Goal: Task Accomplishment & Management: Use online tool/utility

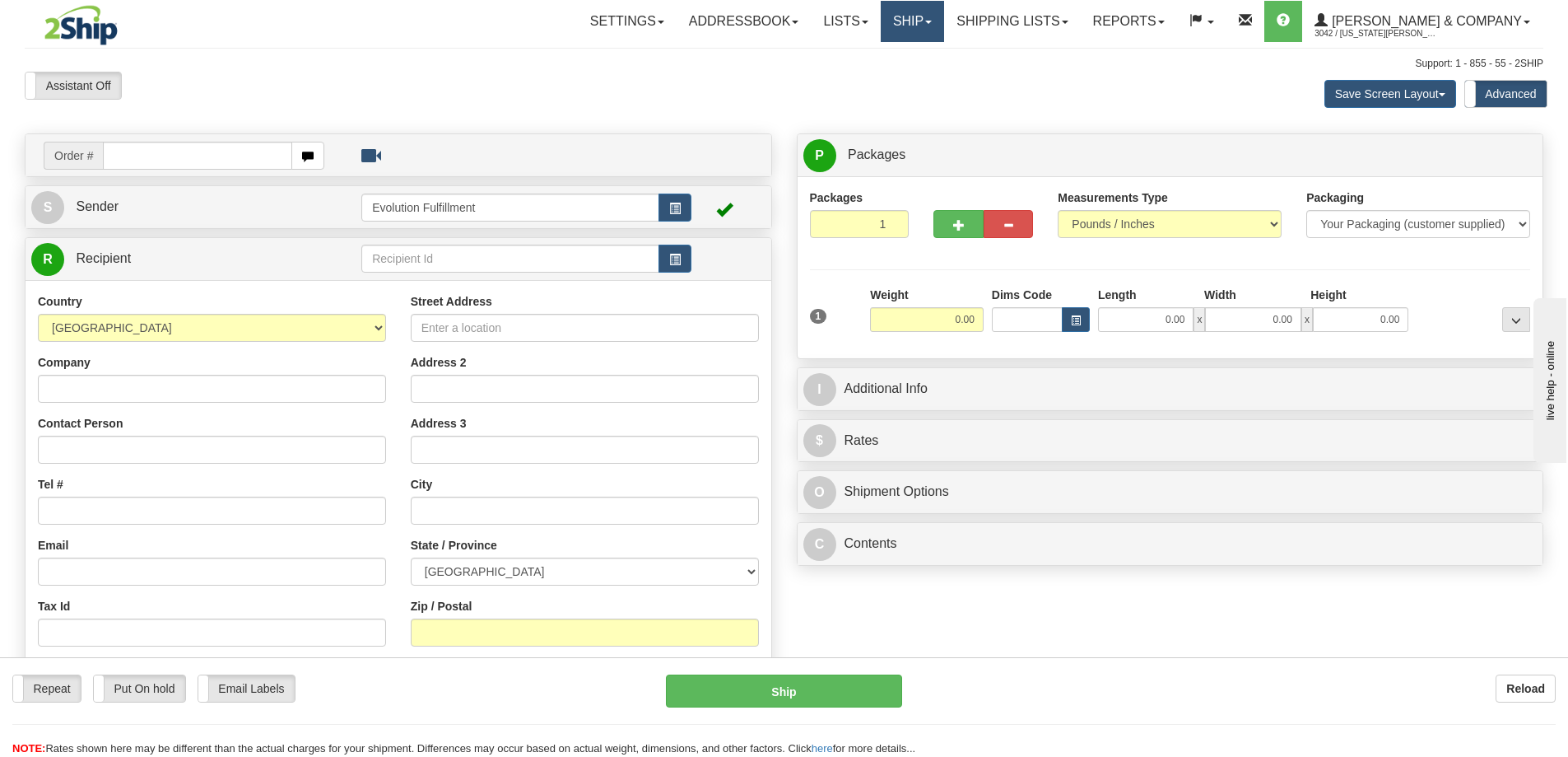
click at [944, 21] on link "Ship" at bounding box center [912, 22] width 63 height 42
click at [927, 84] on span "OnHold / Order Queue" at bounding box center [868, 79] width 116 height 13
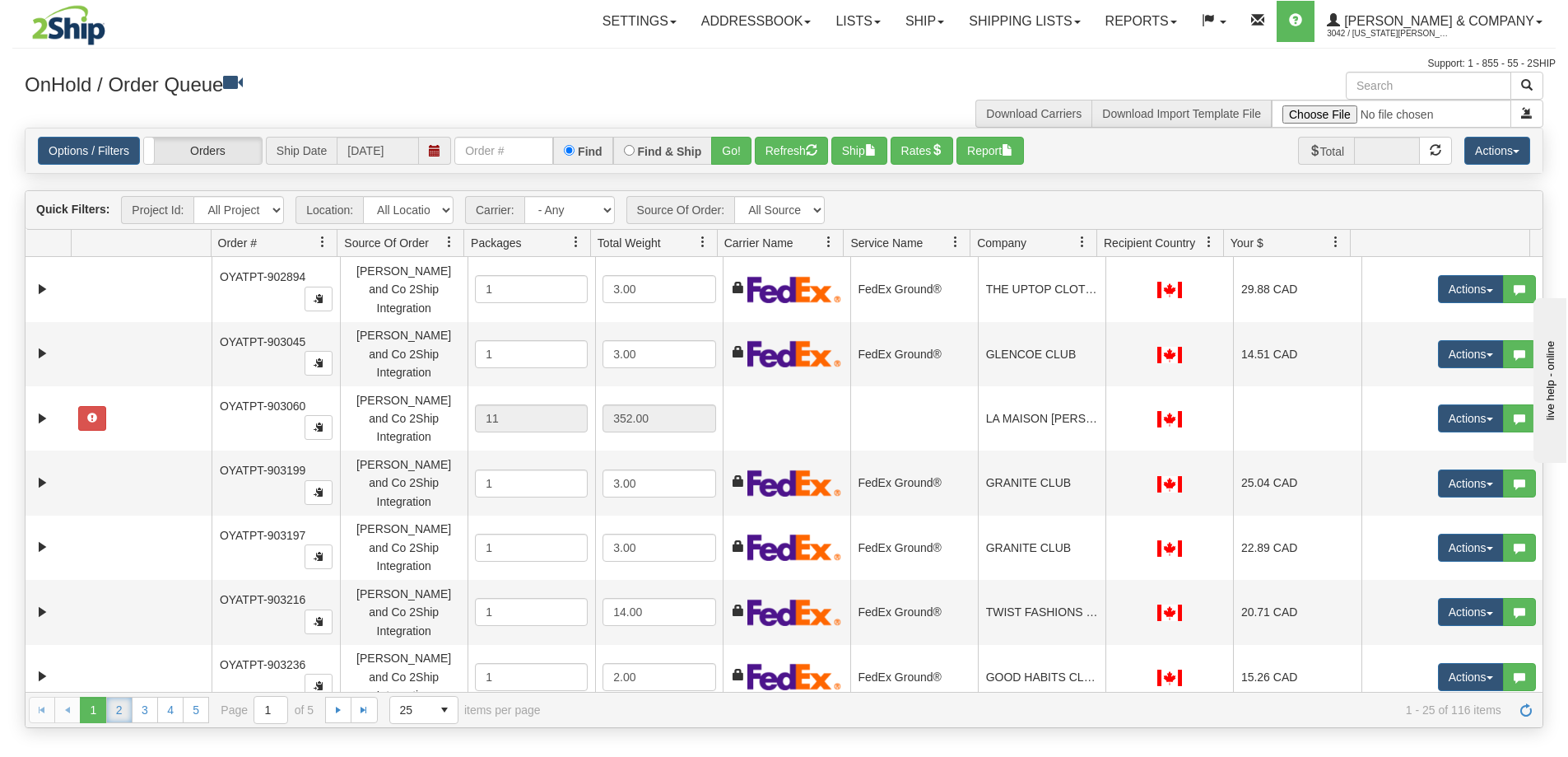
click at [117, 705] on link "2" at bounding box center [119, 710] width 26 height 26
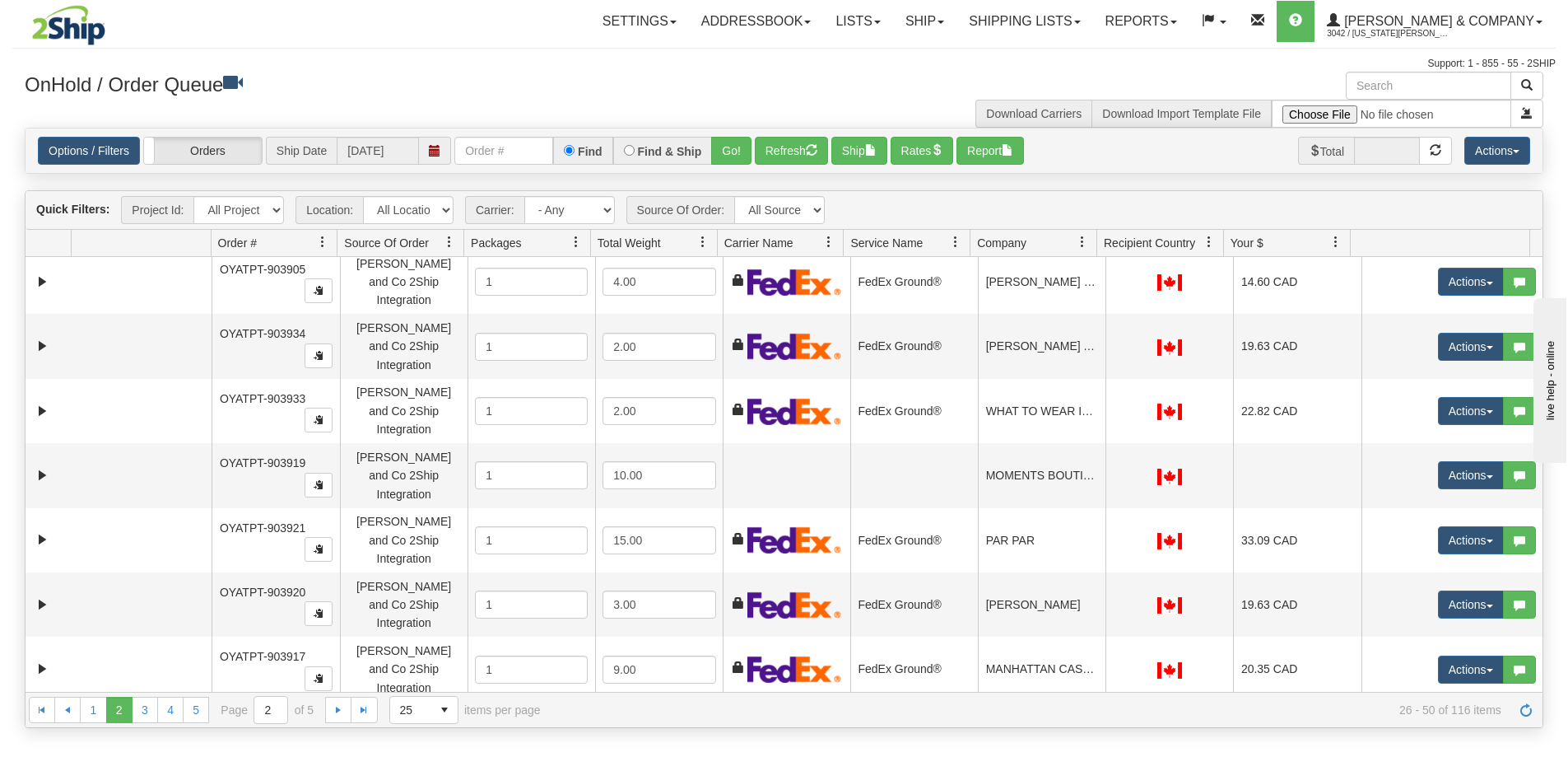
scroll to position [874, 0]
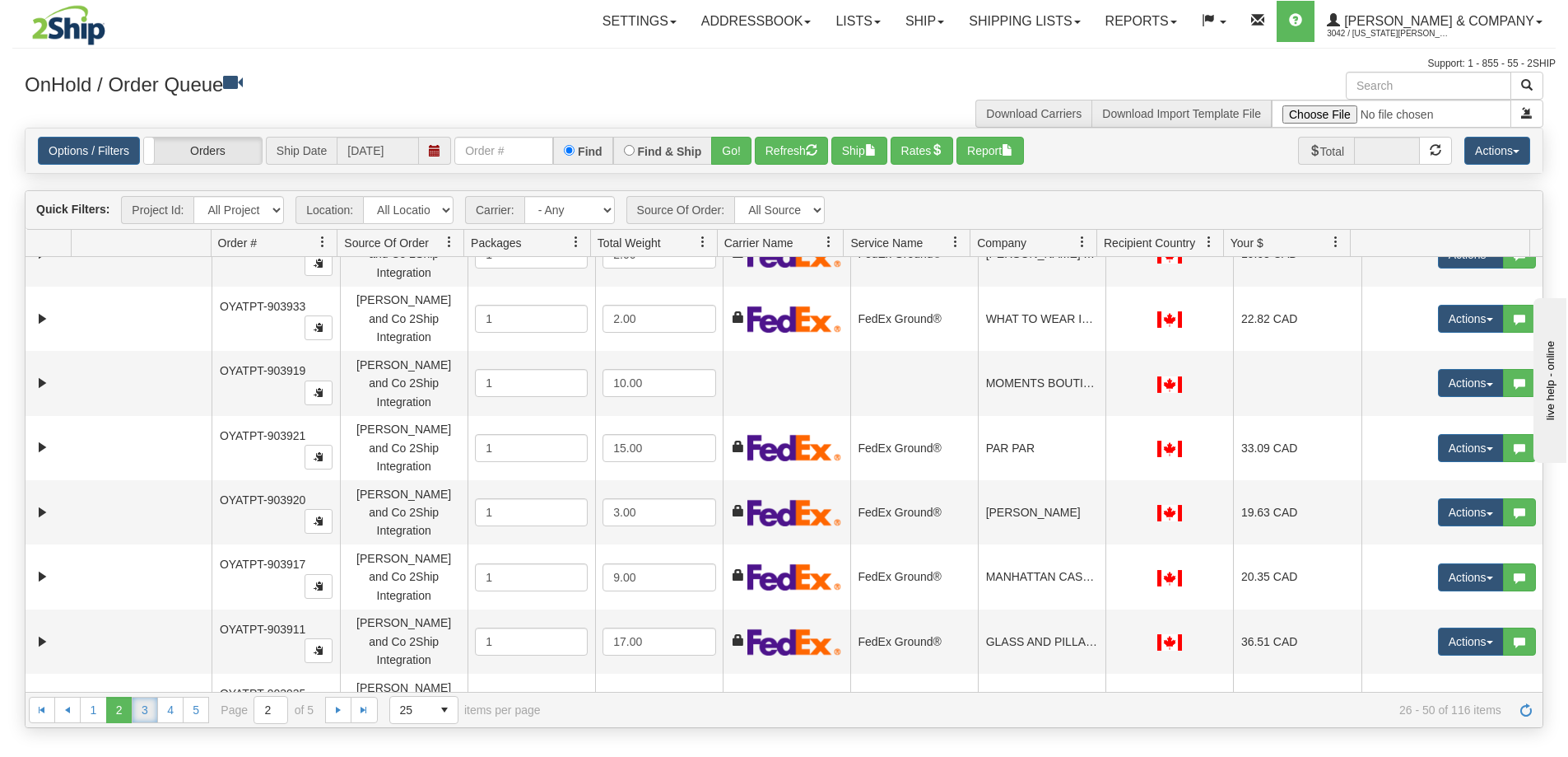
click at [152, 704] on link "3" at bounding box center [145, 710] width 26 height 26
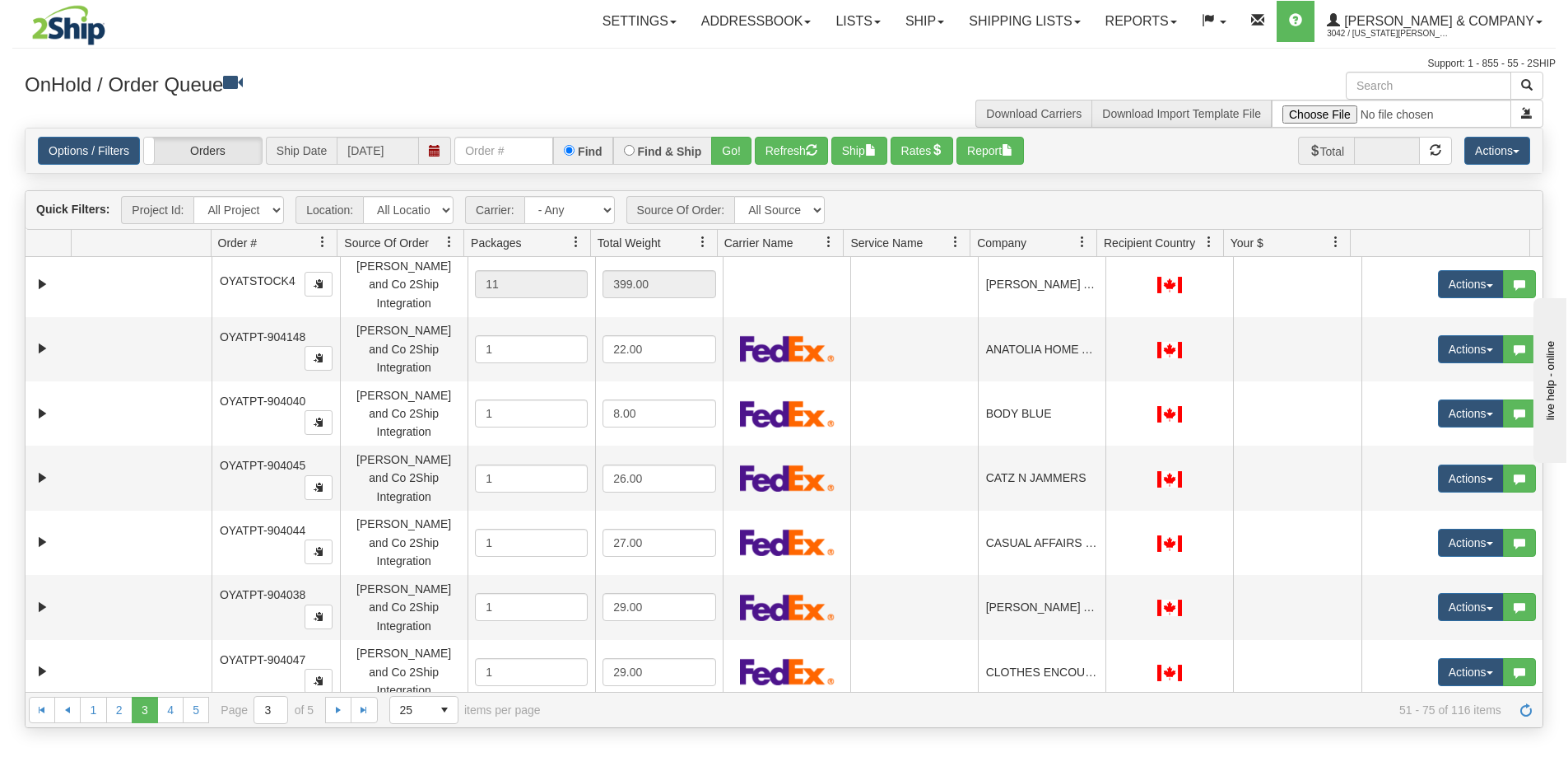
scroll to position [0, 0]
